Goal: Task Accomplishment & Management: Use online tool/utility

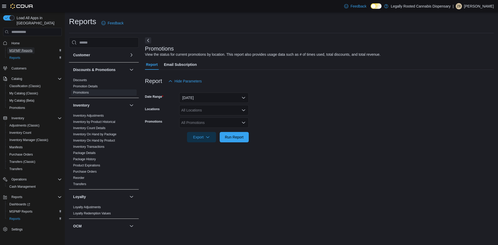
click at [26, 48] on span "MSPMP Reports" at bounding box center [20, 50] width 23 height 4
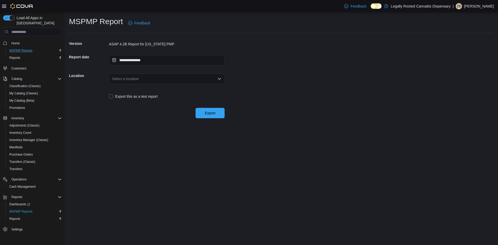
click at [165, 79] on div "Select a location" at bounding box center [167, 79] width 116 height 10
click at [130, 95] on span "[STREET_ADDRESS]" at bounding box center [169, 95] width 103 height 5
click at [208, 110] on span "Export" at bounding box center [210, 113] width 23 height 10
click at [185, 117] on div "Export" at bounding box center [147, 111] width 156 height 15
